Goal: Use online tool/utility: Utilize a website feature to perform a specific function

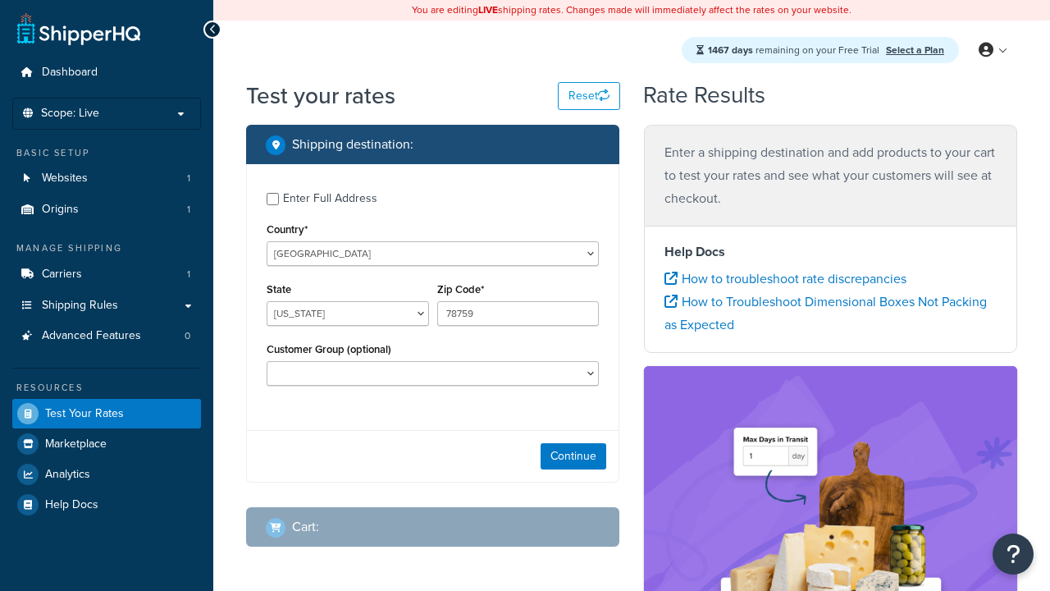
select select "[GEOGRAPHIC_DATA]"
click at [671, 279] on icon at bounding box center [670, 278] width 13 height 13
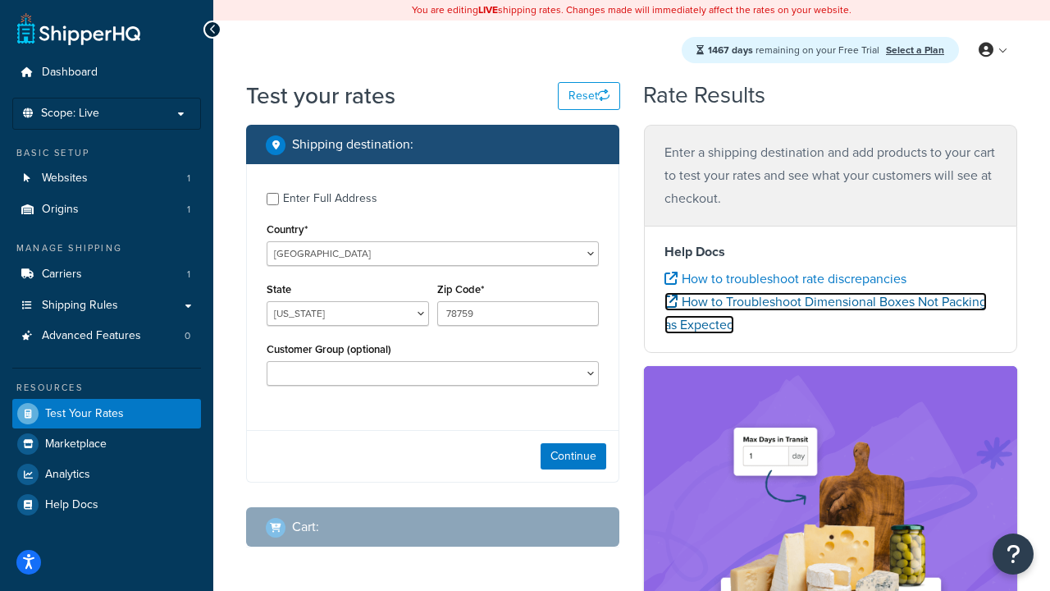
click at [671, 302] on icon at bounding box center [670, 300] width 13 height 13
